Goal: Task Accomplishment & Management: Complete application form

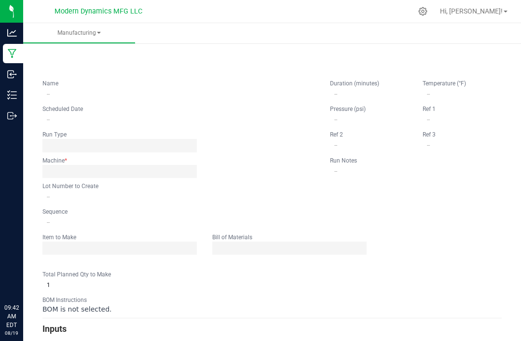
type input "Vacation Pineapple [GEOGRAPHIC_DATA]"
type input "[DATE] 9:00 AM"
type input "VACPCGR250819BULK"
type input "0"
type input "6,000"
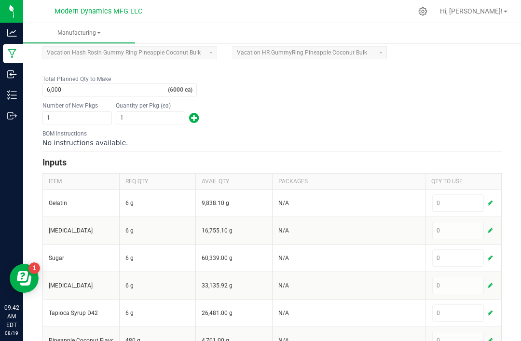
scroll to position [218, 0]
click at [490, 199] on span "button" at bounding box center [489, 203] width 5 height 8
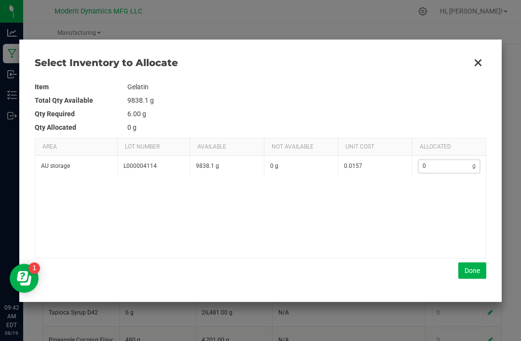
click at [444, 162] on input "0" at bounding box center [445, 166] width 54 height 12
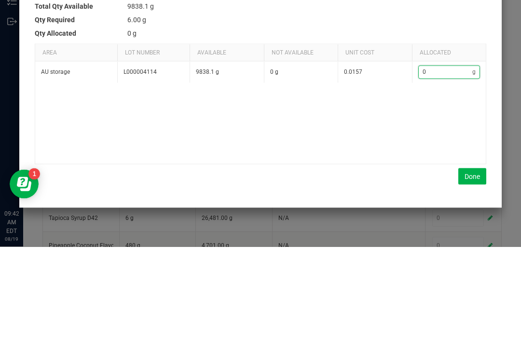
type input "2"
type input "21"
type input "210"
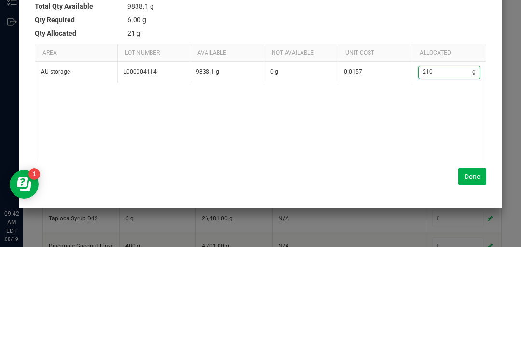
type input "210"
type input "2108"
type input "2,108"
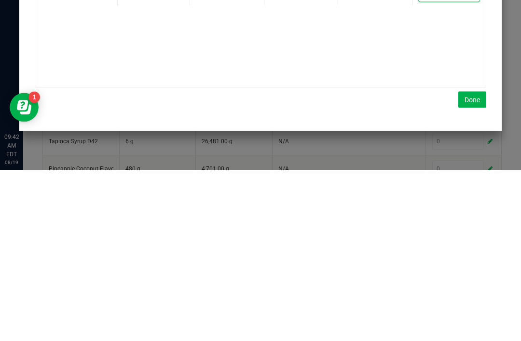
click at [472, 262] on button "Done" at bounding box center [472, 270] width 28 height 16
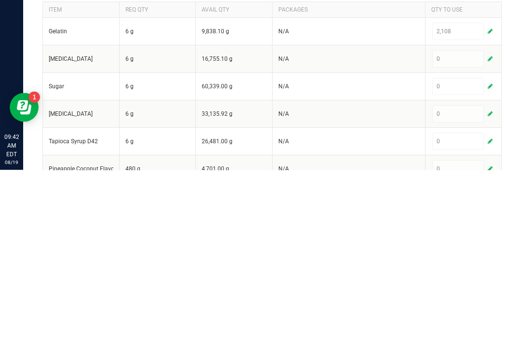
scroll to position [31, 0]
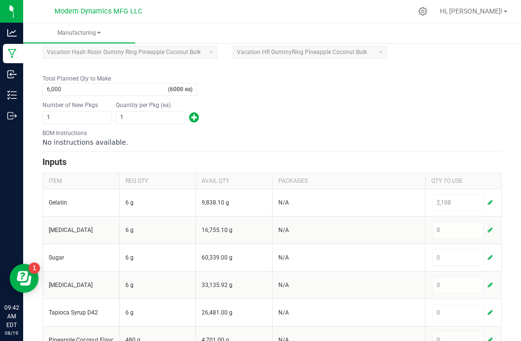
click at [490, 226] on span "button" at bounding box center [489, 230] width 5 height 8
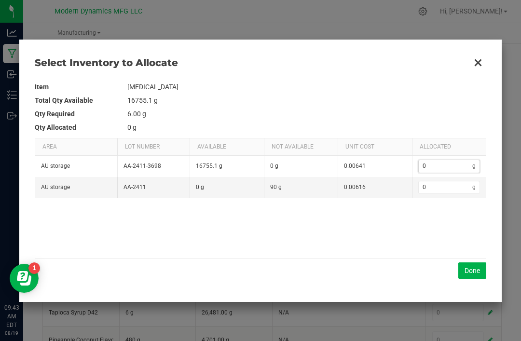
click at [444, 161] on input "0" at bounding box center [445, 166] width 54 height 12
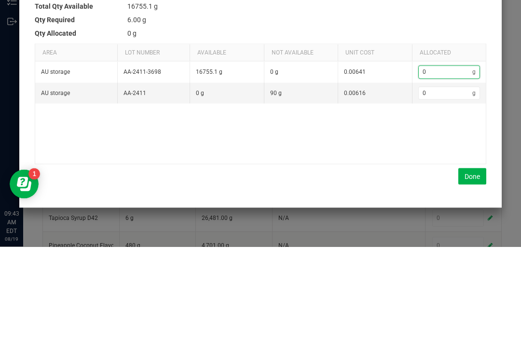
type input "5"
type input "51"
type input "519"
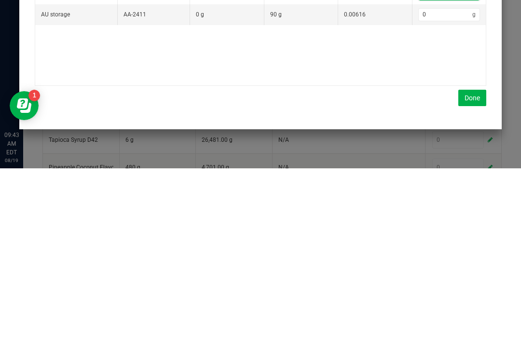
type input "519"
click at [473, 262] on button "Done" at bounding box center [472, 270] width 28 height 16
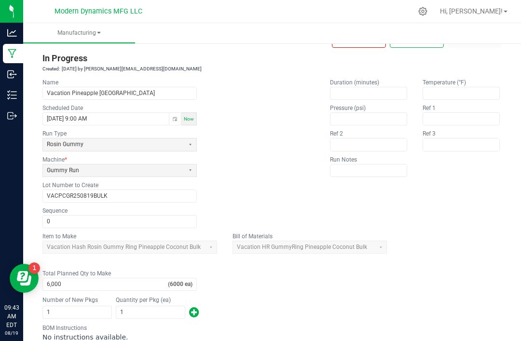
scroll to position [22, 0]
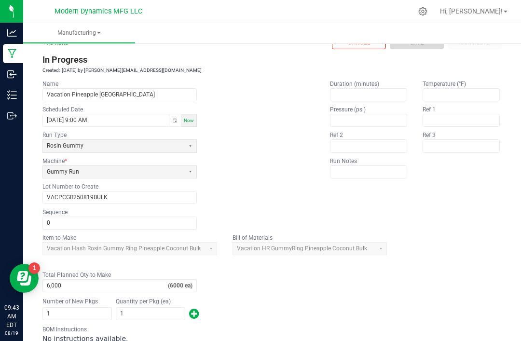
click at [427, 36] on button "Save" at bounding box center [417, 42] width 54 height 13
type input "1"
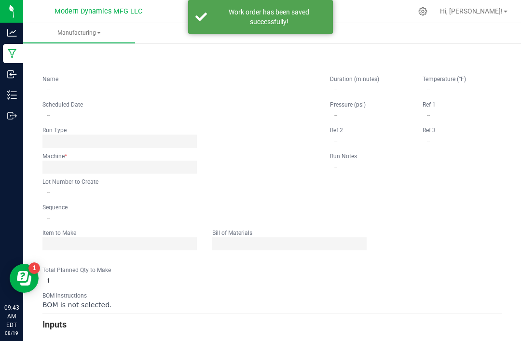
scroll to position [0, 0]
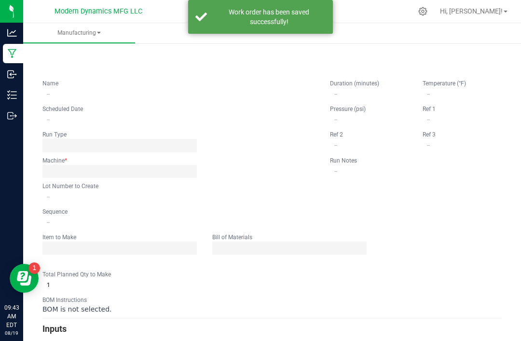
type input "Vacation Pineapple [GEOGRAPHIC_DATA]"
type input "[DATE] 9:00 AM"
type input "VACPCGR250819BULK"
type input "0"
type input "6,000"
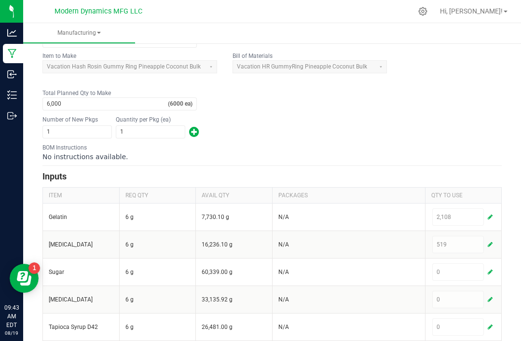
scroll to position [204, 0]
click at [492, 267] on button "button" at bounding box center [489, 272] width 9 height 12
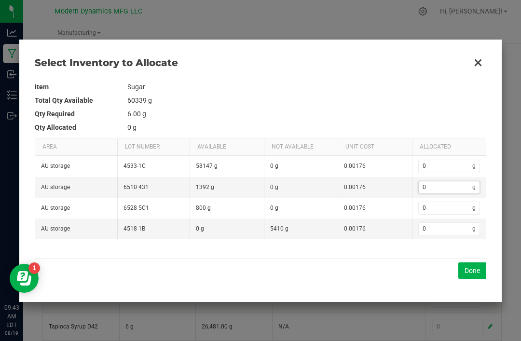
click at [444, 190] on input "0" at bounding box center [445, 187] width 54 height 12
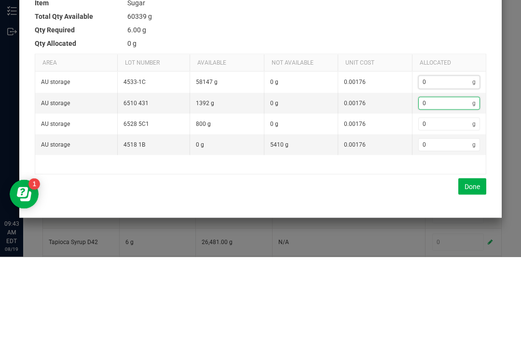
click at [446, 160] on input "0" at bounding box center [445, 166] width 54 height 12
type input "9"
type input "99"
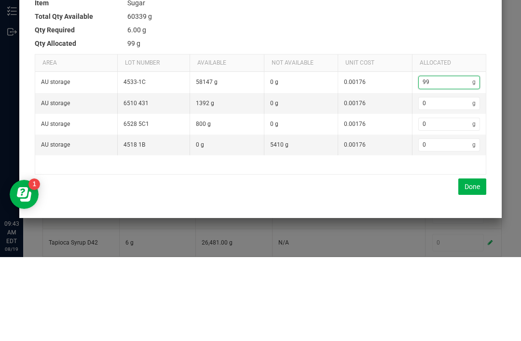
type input "995"
type input "9956"
type input "9,956"
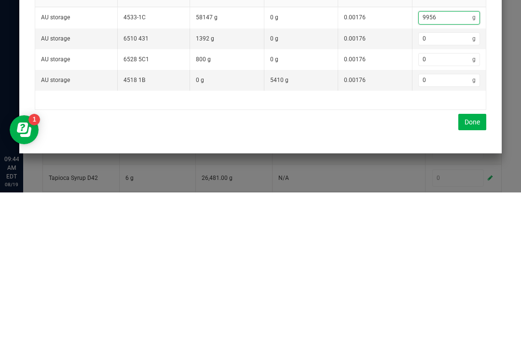
click at [471, 262] on button "Done" at bounding box center [472, 270] width 28 height 16
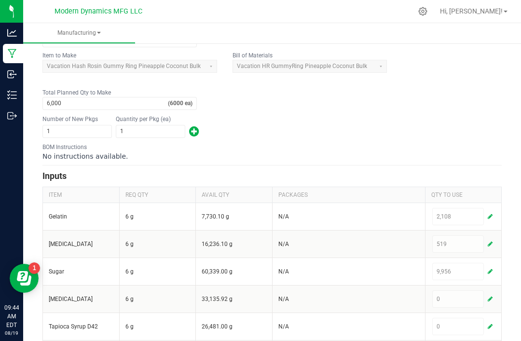
click at [491, 295] on span "button" at bounding box center [489, 299] width 5 height 8
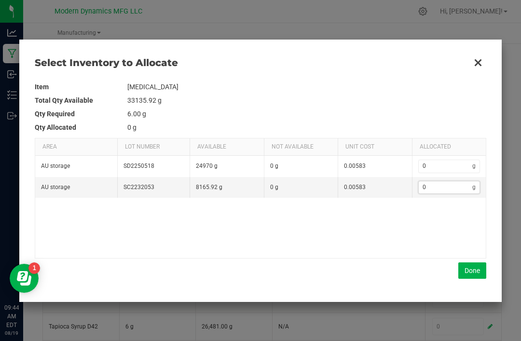
click at [445, 182] on input "0" at bounding box center [445, 187] width 54 height 12
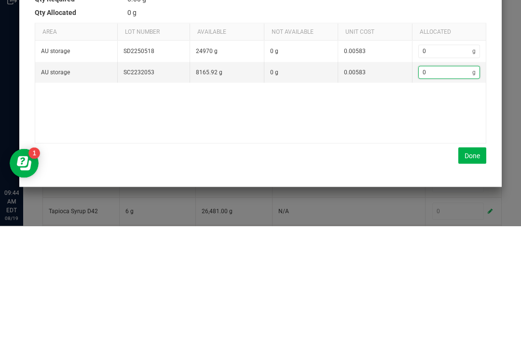
type input "7"
type input "70"
type input "709"
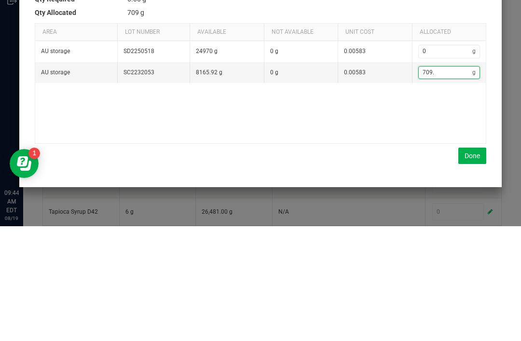
type input "709.2"
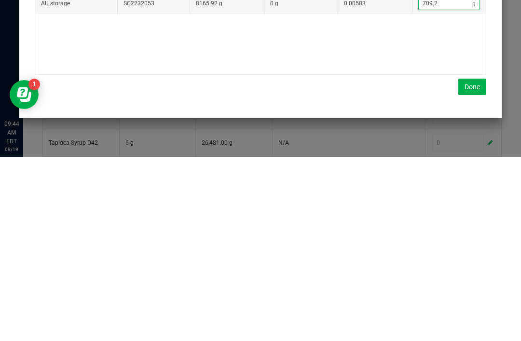
click at [470, 262] on button "Done" at bounding box center [472, 270] width 28 height 16
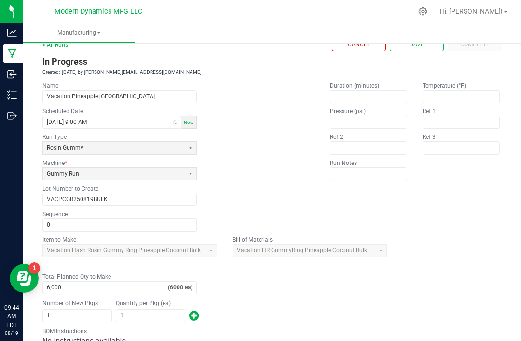
scroll to position [22, 0]
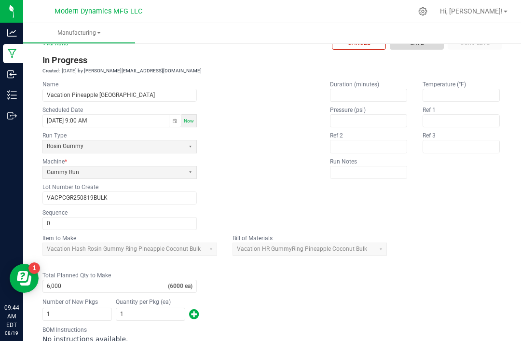
click at [422, 37] on button "Save" at bounding box center [417, 43] width 54 height 13
type input "1"
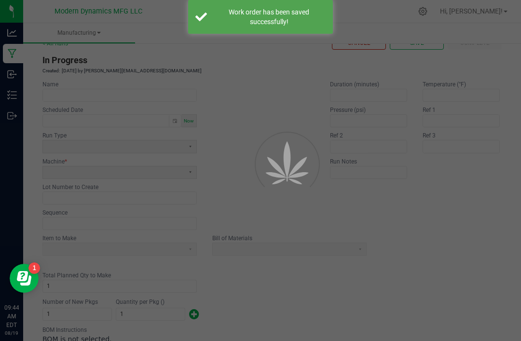
scroll to position [0, 0]
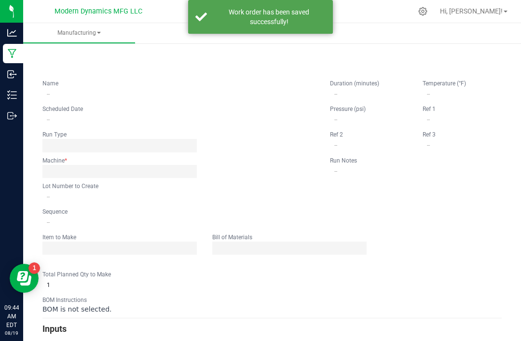
type input "Vacation Pineapple [GEOGRAPHIC_DATA]"
type input "[DATE] 9:00 AM"
type input "VACPCGR250819BULK"
type input "0"
type input "6,000"
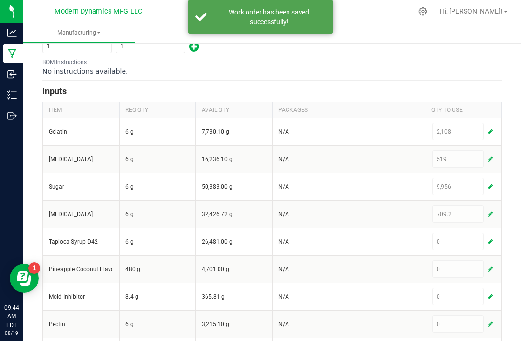
scroll to position [290, 0]
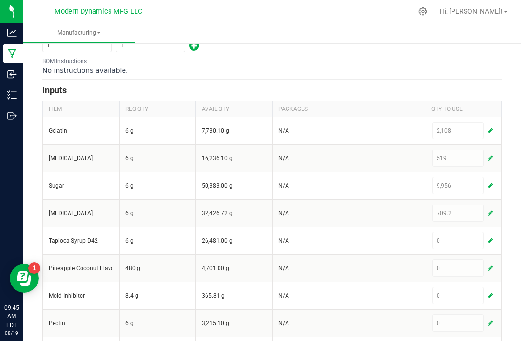
click at [495, 234] on td "0" at bounding box center [463, 240] width 77 height 27
click at [491, 232] on div "0" at bounding box center [463, 240] width 63 height 17
click at [492, 235] on button "button" at bounding box center [489, 241] width 9 height 12
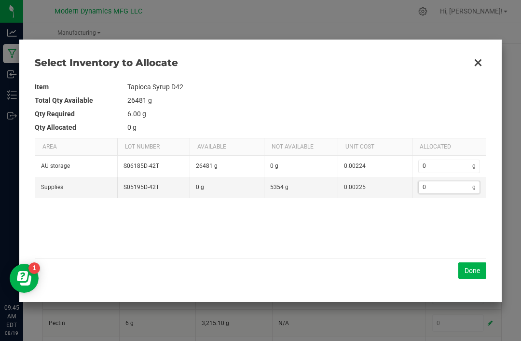
click at [444, 192] on input "0" at bounding box center [445, 187] width 54 height 12
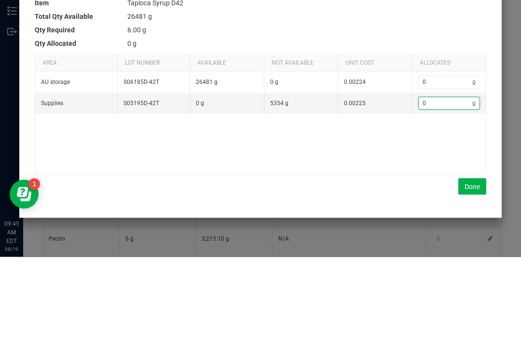
click at [449, 156] on td "0 g" at bounding box center [449, 166] width 74 height 21
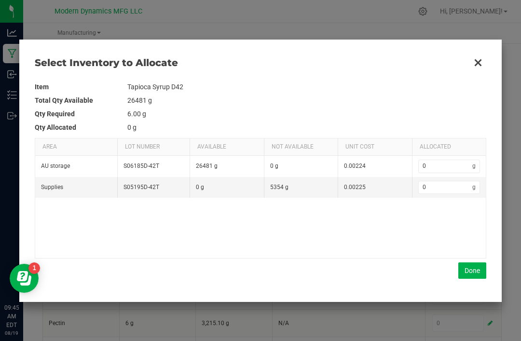
click at [452, 158] on td "0 g" at bounding box center [449, 166] width 74 height 21
click at [446, 163] on input "0" at bounding box center [445, 166] width 54 height 12
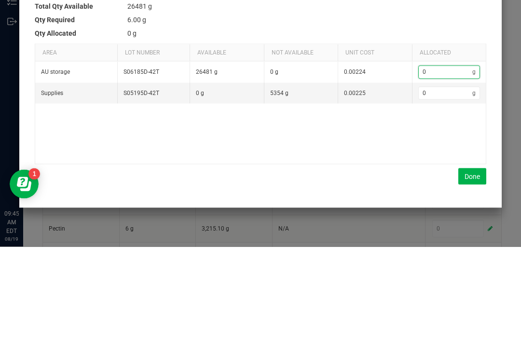
type input "8"
type input "83"
type input "839"
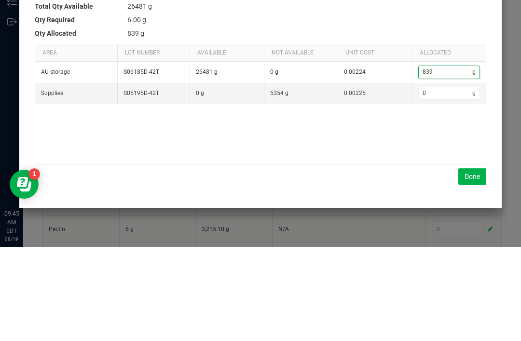
type input "8398"
type input "8,398"
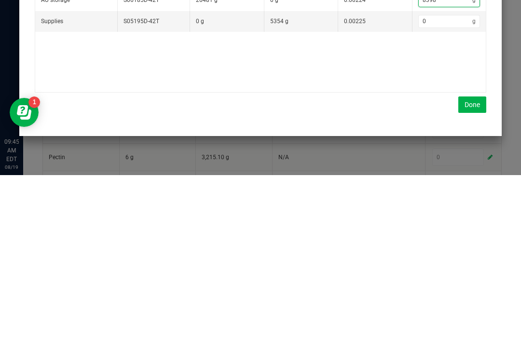
click at [470, 262] on button "Done" at bounding box center [472, 270] width 28 height 16
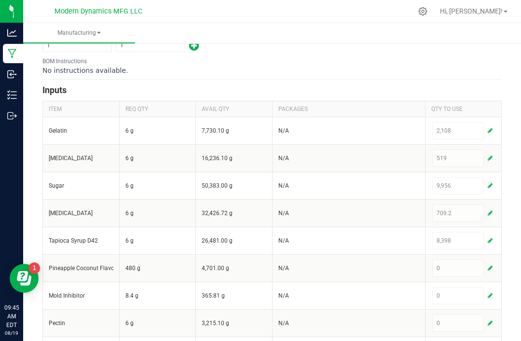
click at [492, 319] on span "button" at bounding box center [489, 323] width 5 height 8
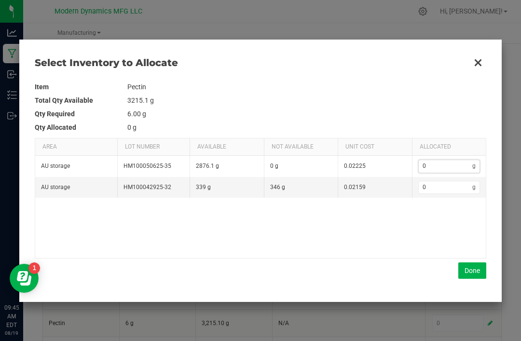
click at [444, 161] on input "0" at bounding box center [445, 166] width 54 height 12
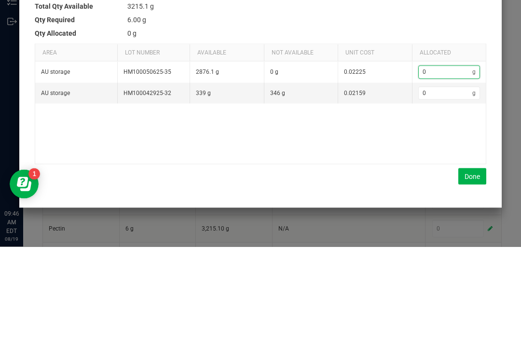
type input "2"
type input "25"
type input "259"
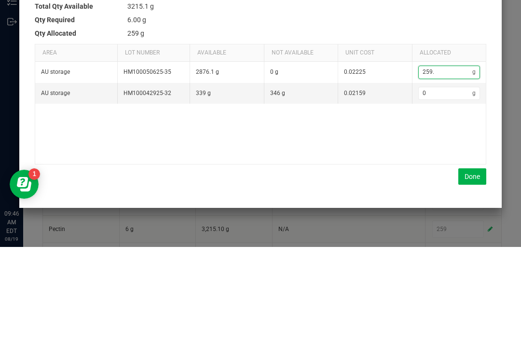
type input "259.5"
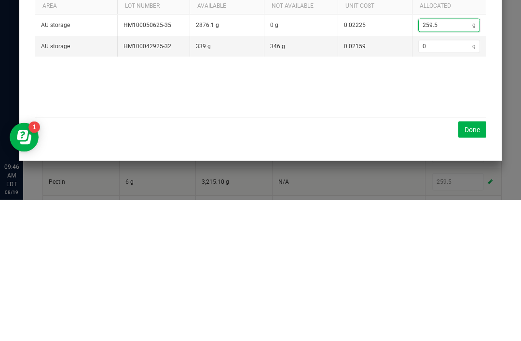
click at [471, 262] on button "Done" at bounding box center [472, 270] width 28 height 16
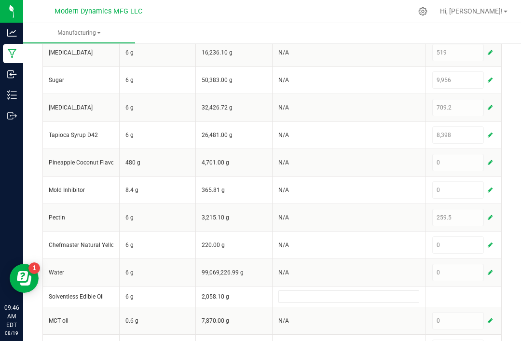
scroll to position [395, 0]
click at [492, 315] on button "button" at bounding box center [489, 321] width 9 height 12
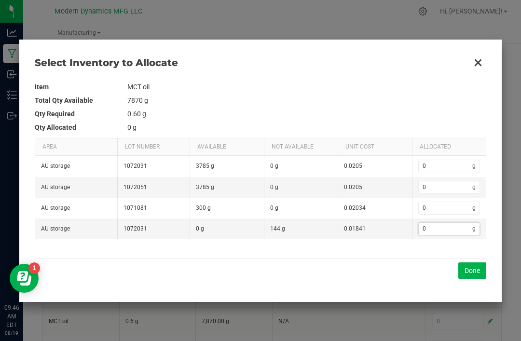
click at [442, 227] on input "0" at bounding box center [445, 229] width 54 height 12
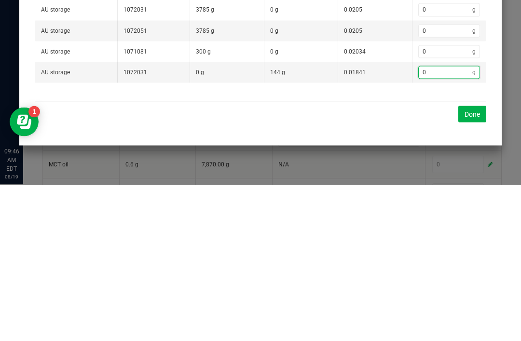
type input "1"
type input "19"
type input "194"
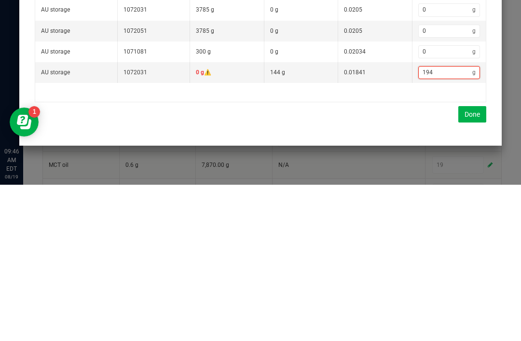
type input "194"
type input "19"
type input "1"
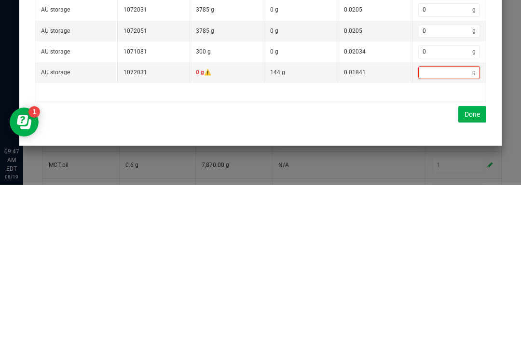
type input "0"
click at [444, 156] on td "0 g" at bounding box center [449, 166] width 74 height 21
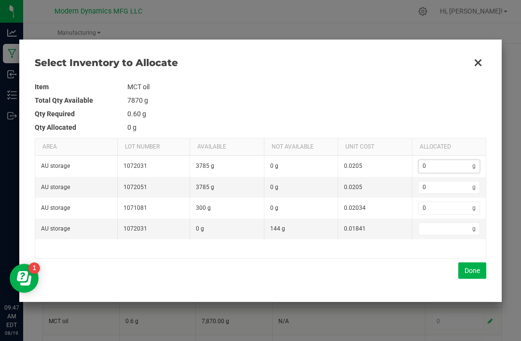
click at [437, 161] on input "0" at bounding box center [445, 166] width 54 height 12
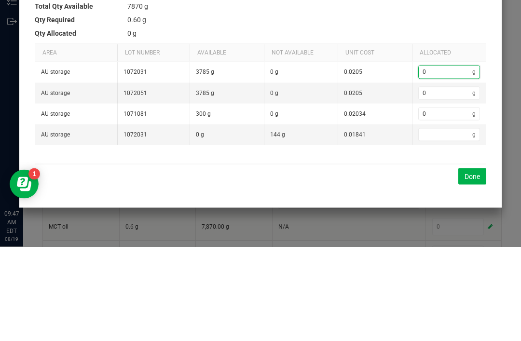
type input "2"
type input "0"
type input "1"
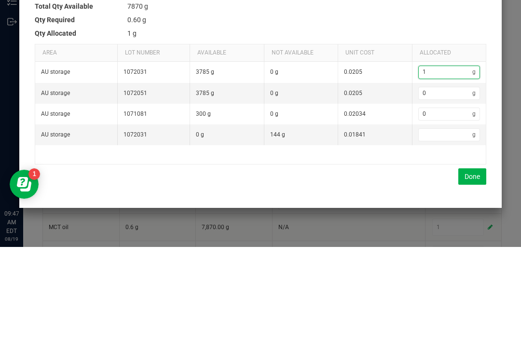
type input "19"
type input "194"
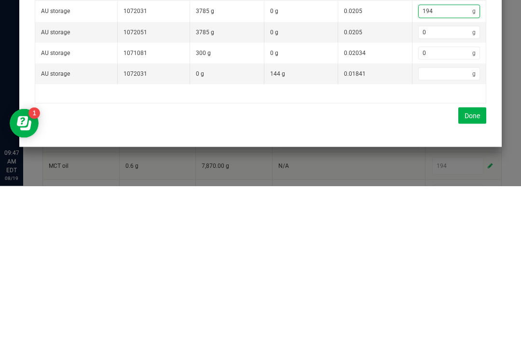
type input "194"
click at [475, 262] on button "Done" at bounding box center [472, 270] width 28 height 16
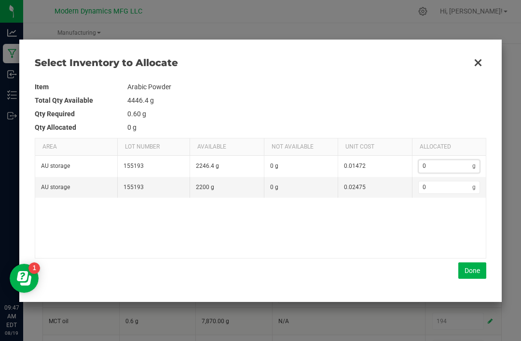
click at [444, 161] on input "0" at bounding box center [445, 166] width 54 height 12
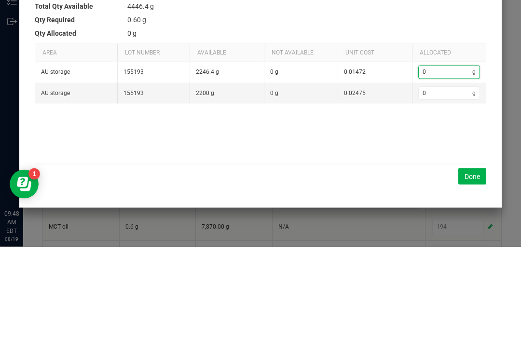
type input "1"
type input "11"
type input "119"
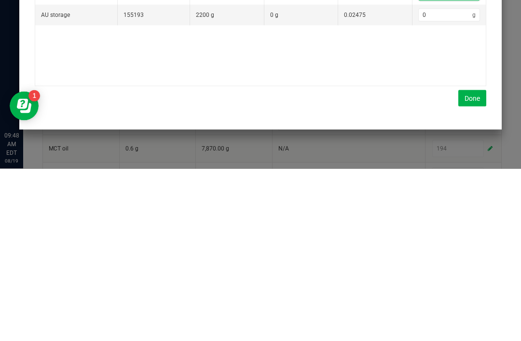
click at [477, 262] on button "Done" at bounding box center [472, 270] width 28 height 16
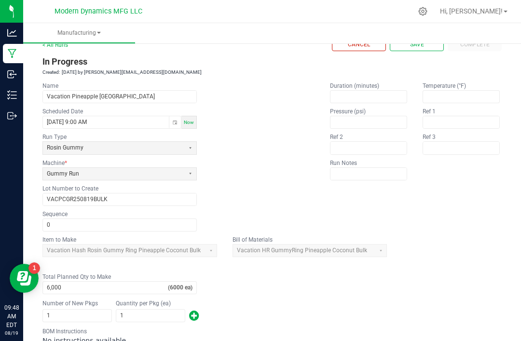
scroll to position [21, 0]
click at [420, 38] on button "Save" at bounding box center [417, 44] width 54 height 13
type input "1"
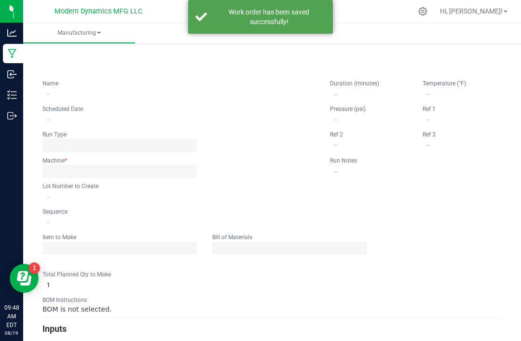
scroll to position [0, 0]
type input "Vacation Pineapple [GEOGRAPHIC_DATA]"
type input "[DATE] 9:00 AM"
type input "VACPCGR250819BULK"
type input "0"
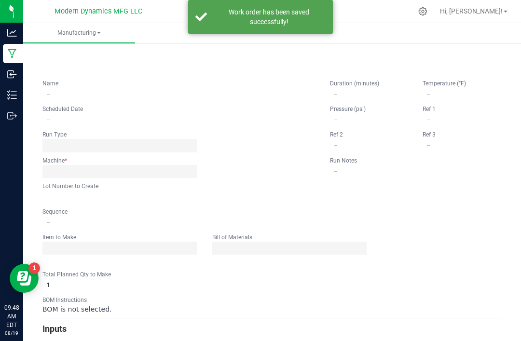
type input "6,000"
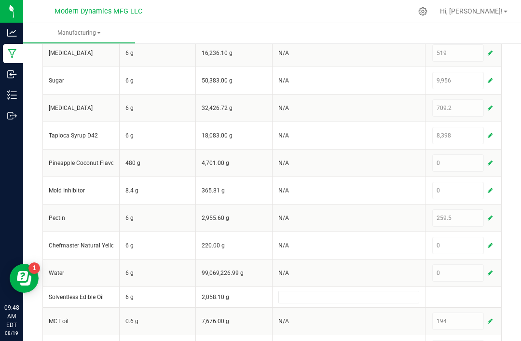
scroll to position [31, 0]
click at [494, 237] on div "0" at bounding box center [463, 245] width 63 height 17
click at [491, 240] on button "button" at bounding box center [489, 246] width 9 height 12
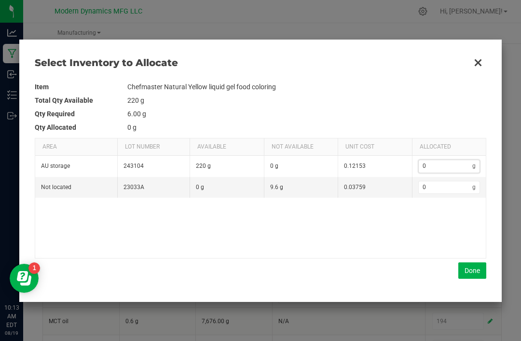
click at [447, 163] on input "0" at bounding box center [445, 166] width 54 height 12
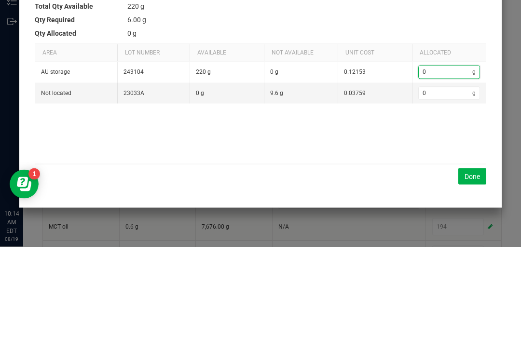
type input "2"
type input "26"
type input "26.1"
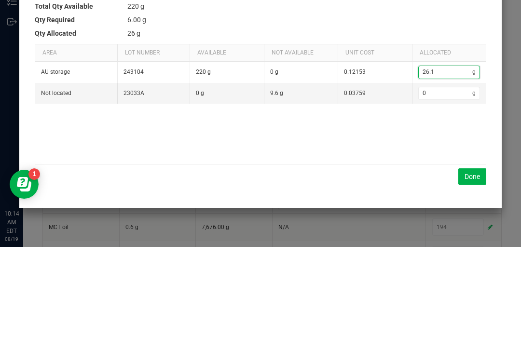
type input "26.1"
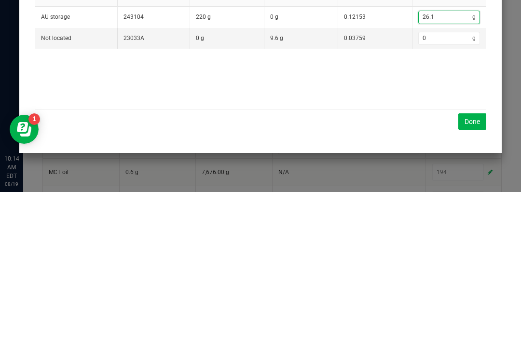
click at [472, 262] on button "Done" at bounding box center [472, 270] width 28 height 16
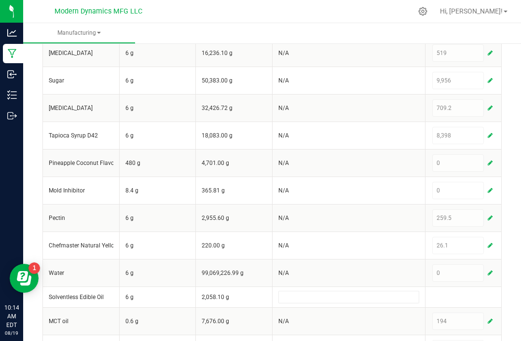
scroll to position [16, 0]
click at [491, 185] on button "button" at bounding box center [489, 191] width 9 height 12
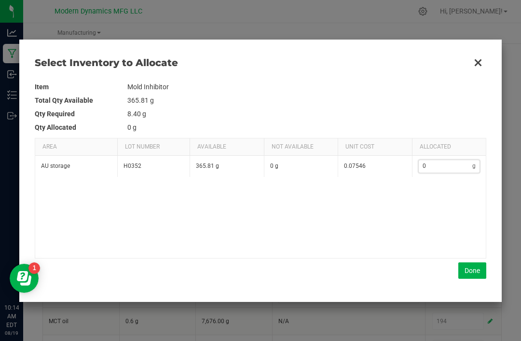
click at [445, 163] on input "0" at bounding box center [445, 166] width 54 height 12
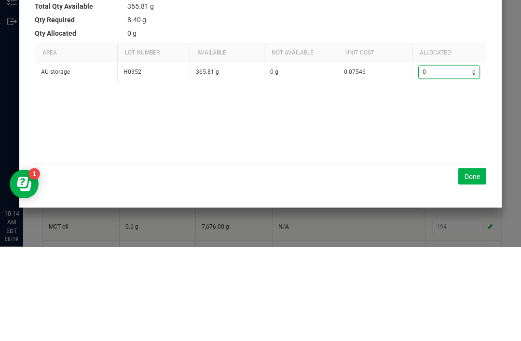
type input "8"
type input "8.7"
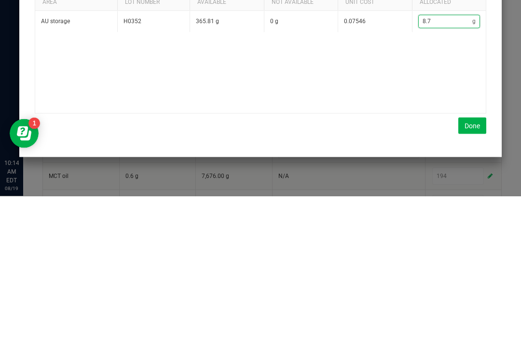
click at [473, 262] on button "Done" at bounding box center [472, 270] width 28 height 16
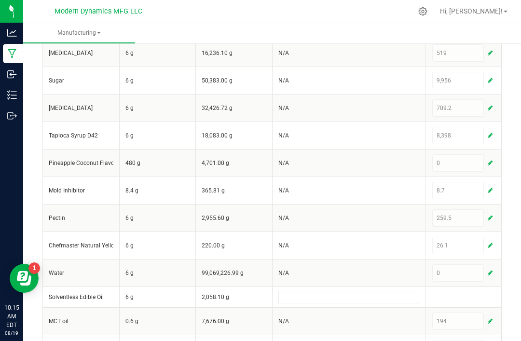
click at [490, 159] on span "button" at bounding box center [489, 163] width 5 height 8
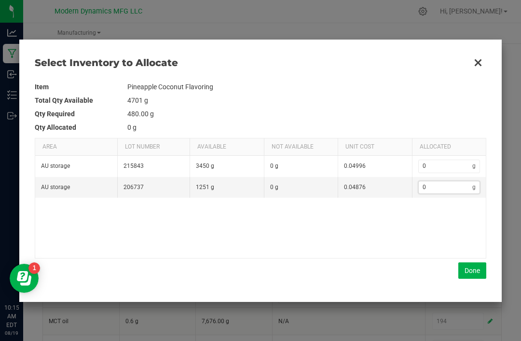
click at [443, 181] on input "0" at bounding box center [445, 187] width 54 height 12
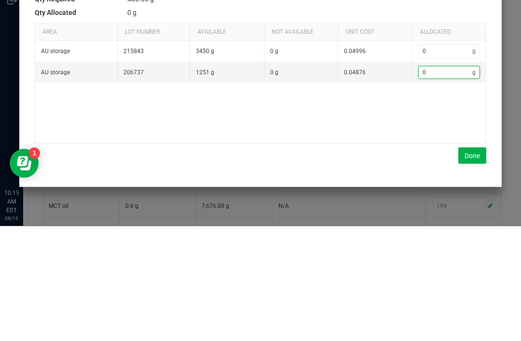
type input "4"
type input "48"
type input "484"
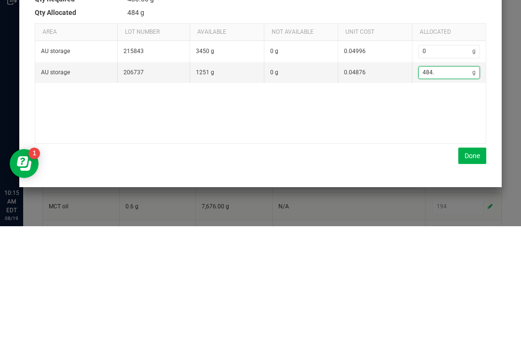
type input "484.4"
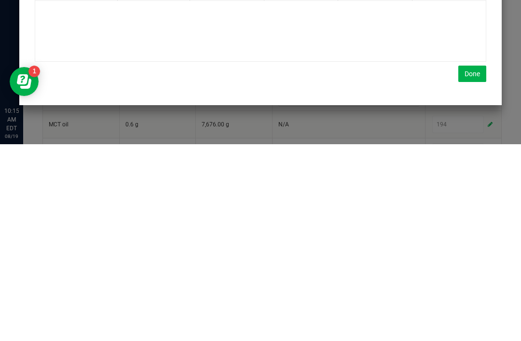
click at [474, 262] on button "Done" at bounding box center [472, 270] width 28 height 16
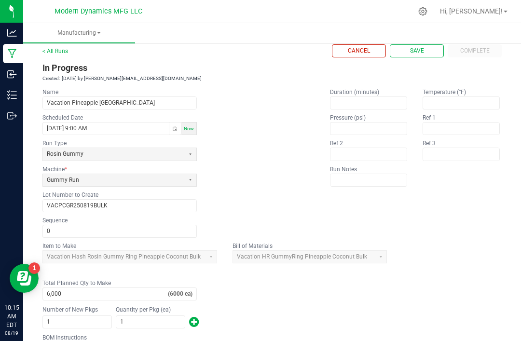
scroll to position [20, 0]
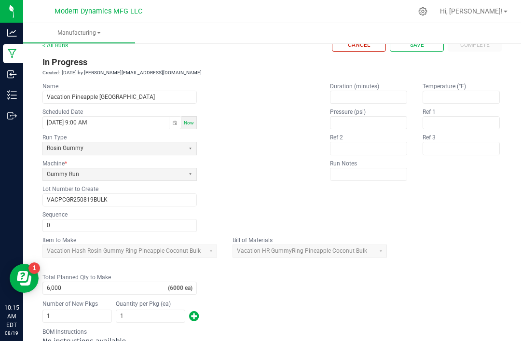
click at [420, 39] on button "Save" at bounding box center [417, 45] width 54 height 13
type input "1"
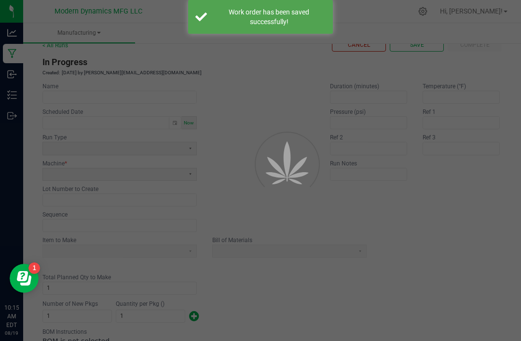
scroll to position [0, 0]
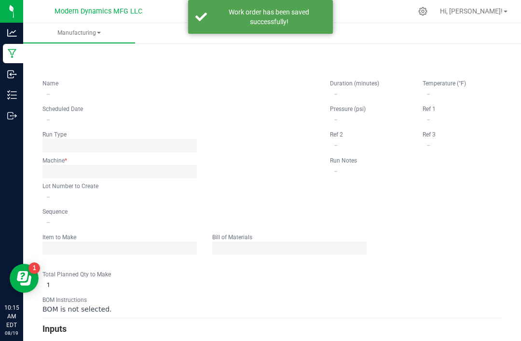
type input "Vacation Pineapple [GEOGRAPHIC_DATA]"
type input "[DATE] 9:00 AM"
type input "VACPCGR250819BULK"
type input "0"
type input "6,000"
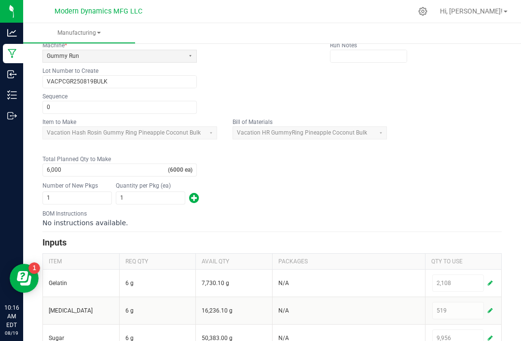
scroll to position [137, 0]
